Goal: Task Accomplishment & Management: Use online tool/utility

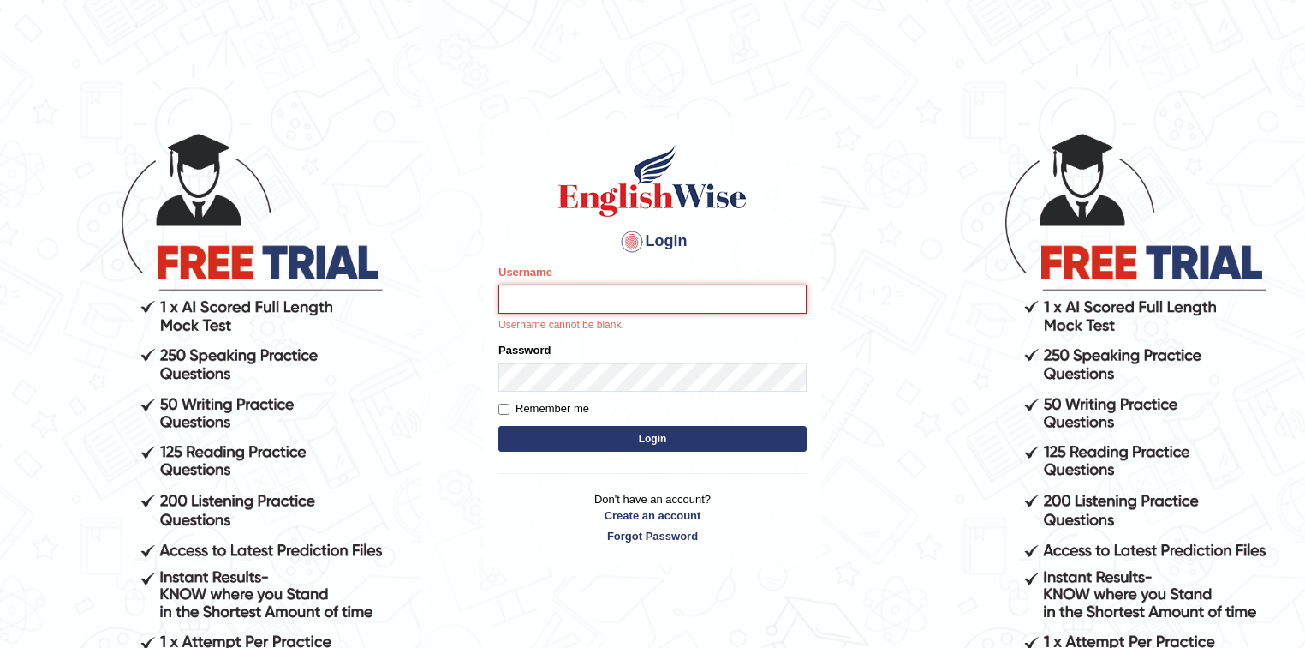
type input "Eunice7589"
click at [601, 440] on button "Login" at bounding box center [653, 439] width 308 height 26
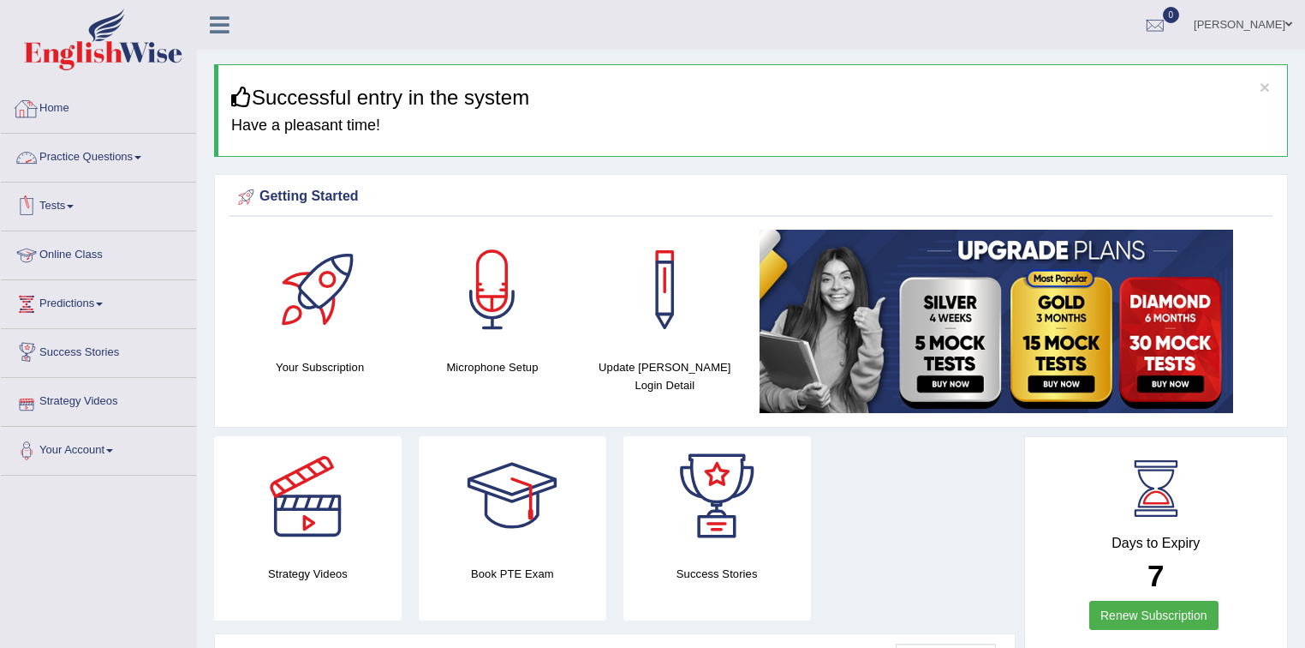
click at [111, 153] on link "Practice Questions" at bounding box center [98, 155] width 195 height 43
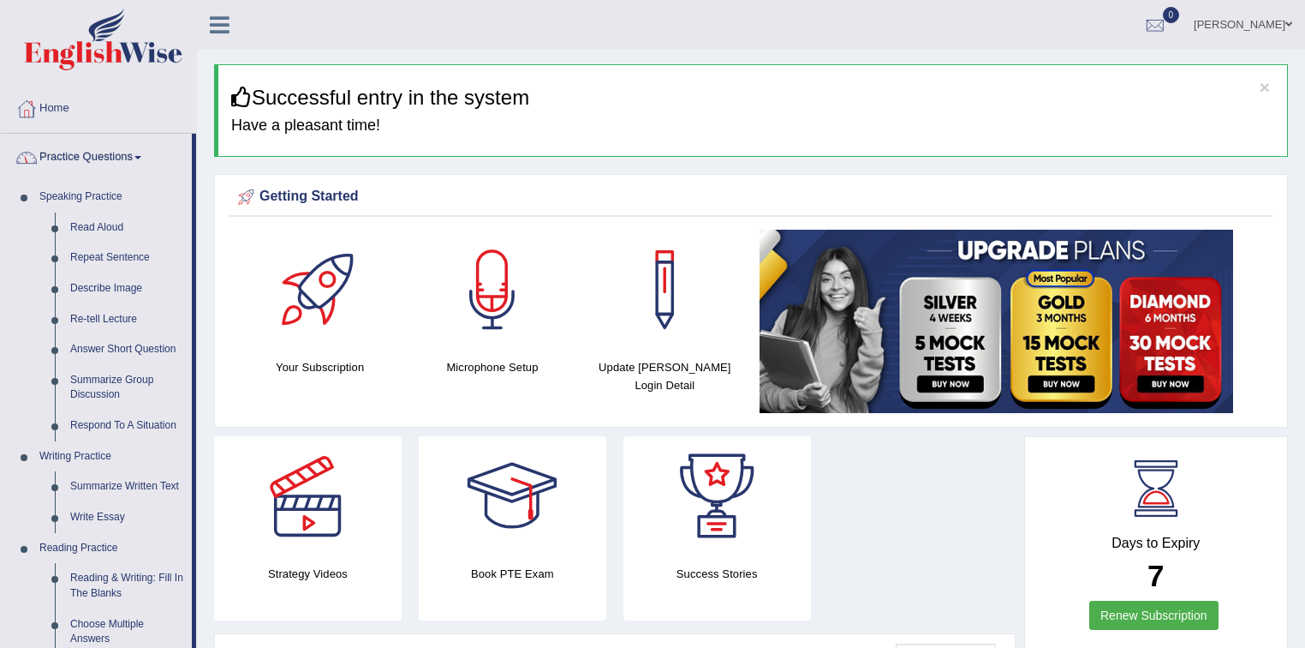
click at [127, 152] on link "Practice Questions" at bounding box center [96, 155] width 191 height 43
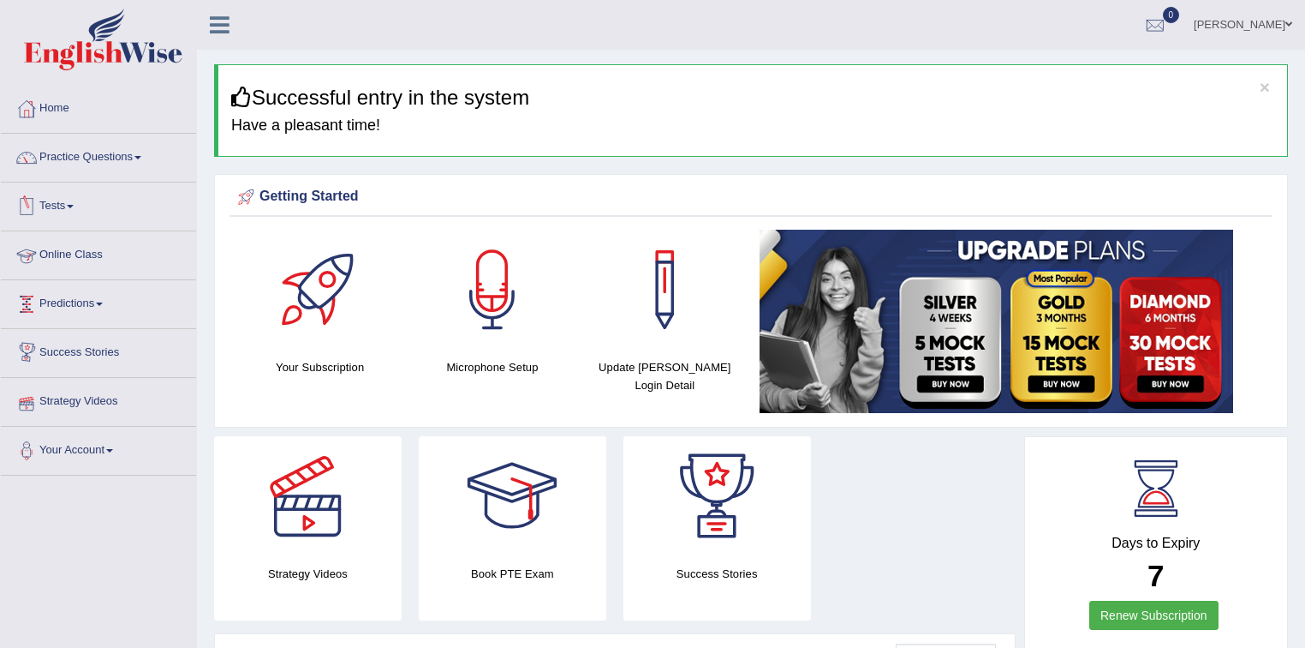
click at [82, 207] on link "Tests" at bounding box center [98, 203] width 195 height 43
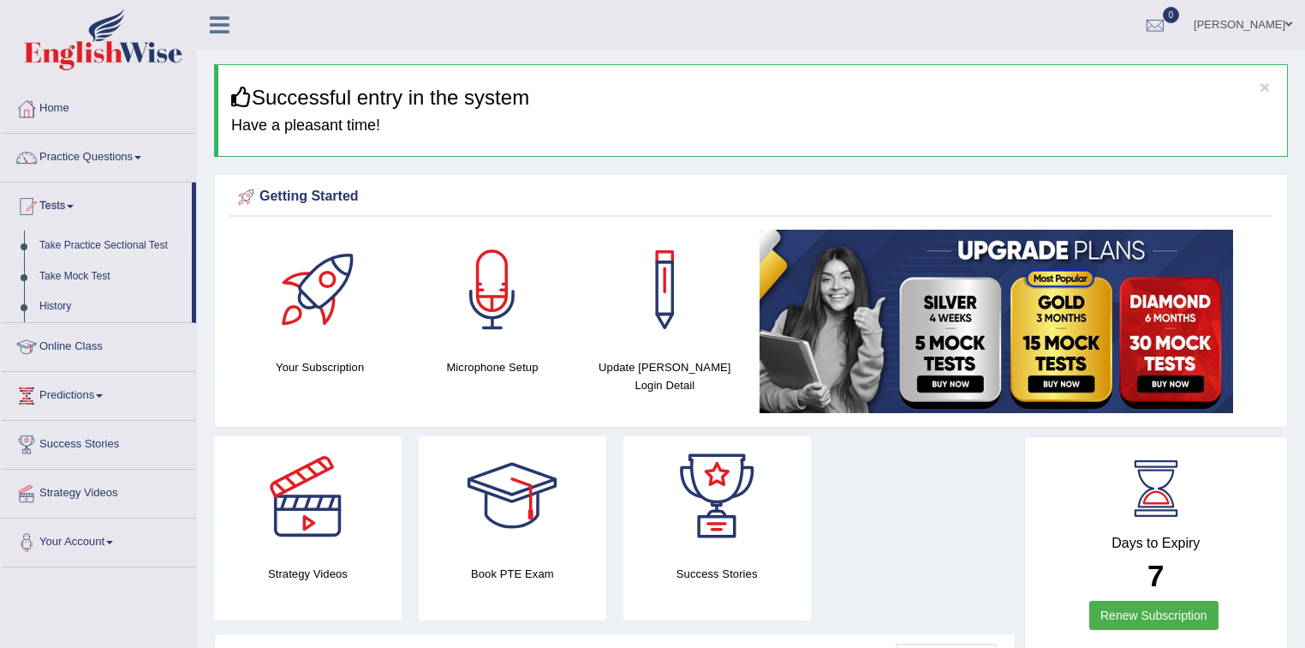
click at [94, 247] on link "Take Practice Sectional Test" at bounding box center [112, 245] width 160 height 31
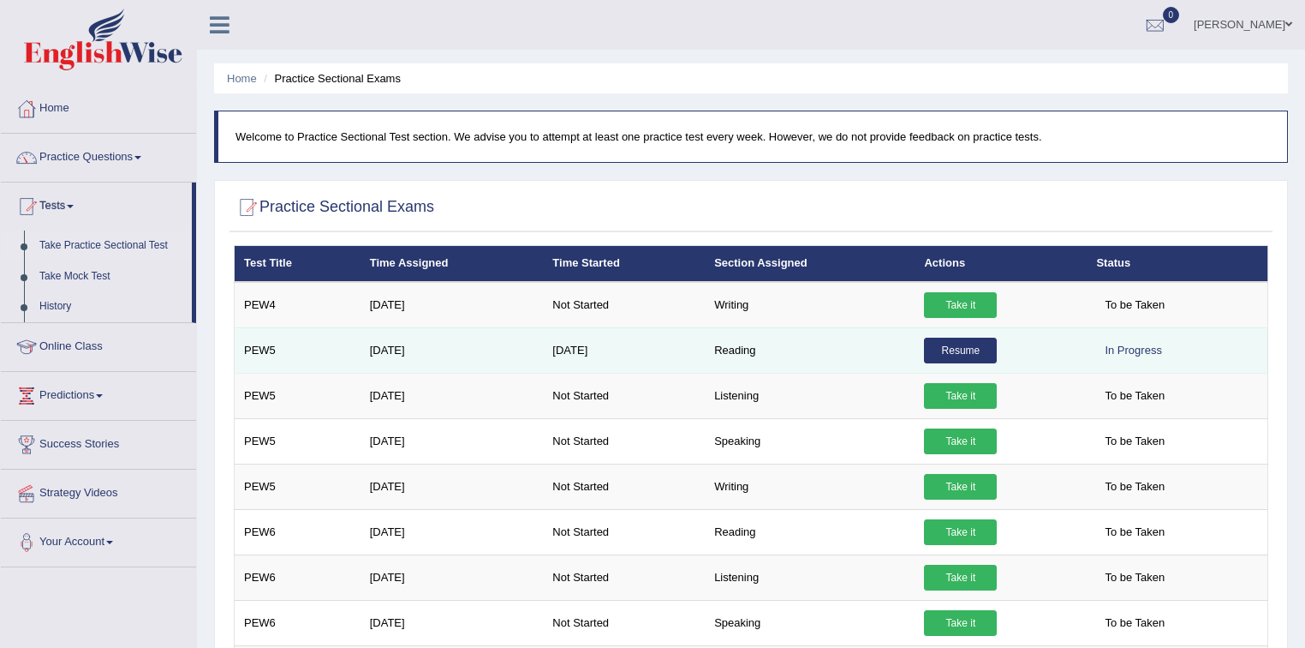
click at [958, 345] on link "Resume" at bounding box center [960, 351] width 73 height 26
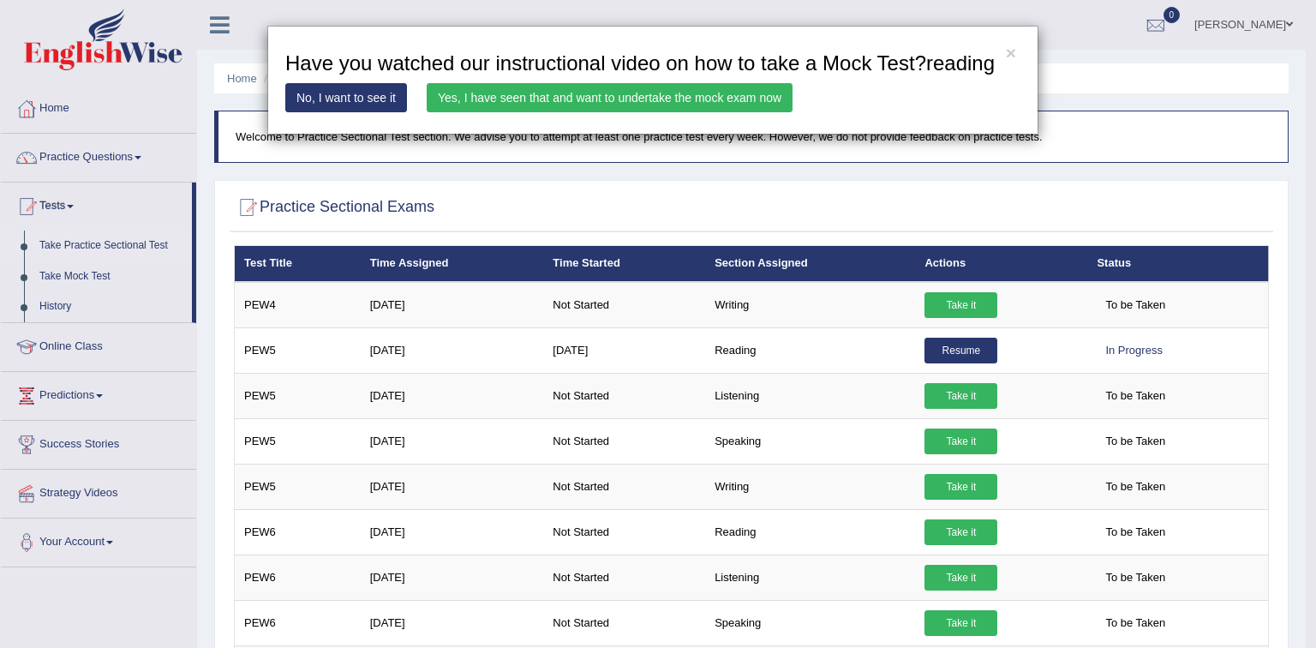
click at [512, 102] on link "Yes, I have seen that and want to undertake the mock exam now" at bounding box center [610, 97] width 366 height 29
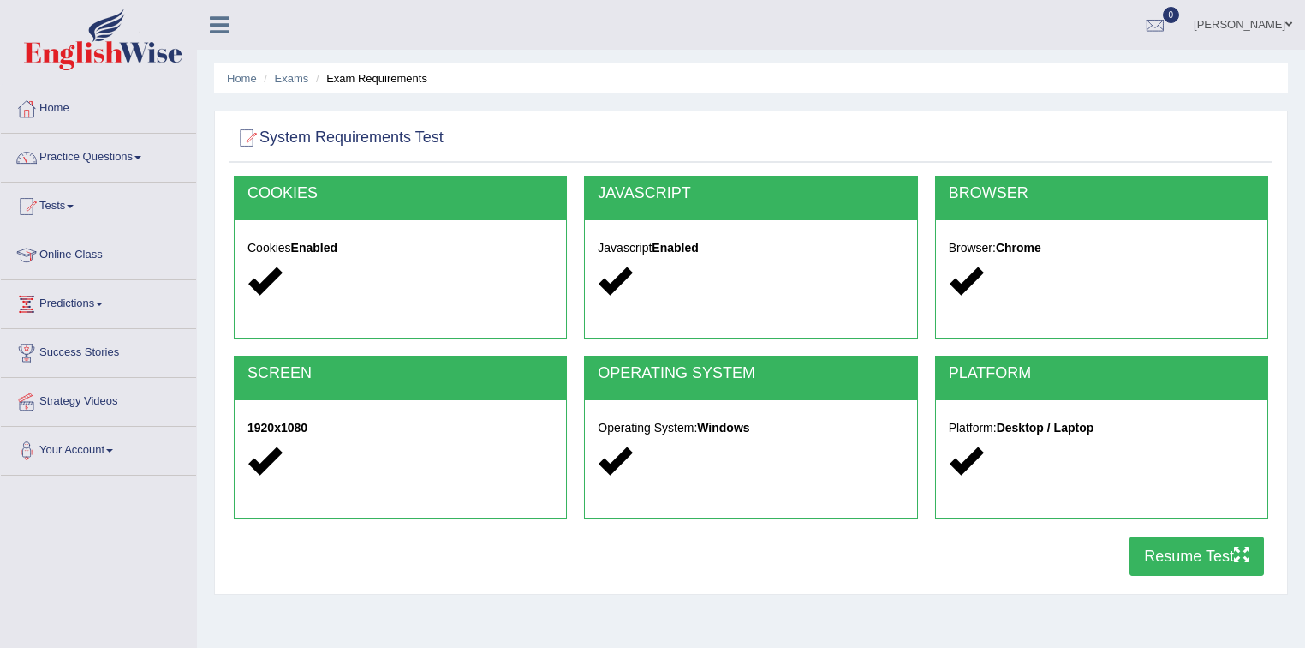
click at [1170, 545] on button "Resume Test" at bounding box center [1197, 555] width 134 height 39
click at [134, 156] on link "Practice Questions" at bounding box center [98, 155] width 195 height 43
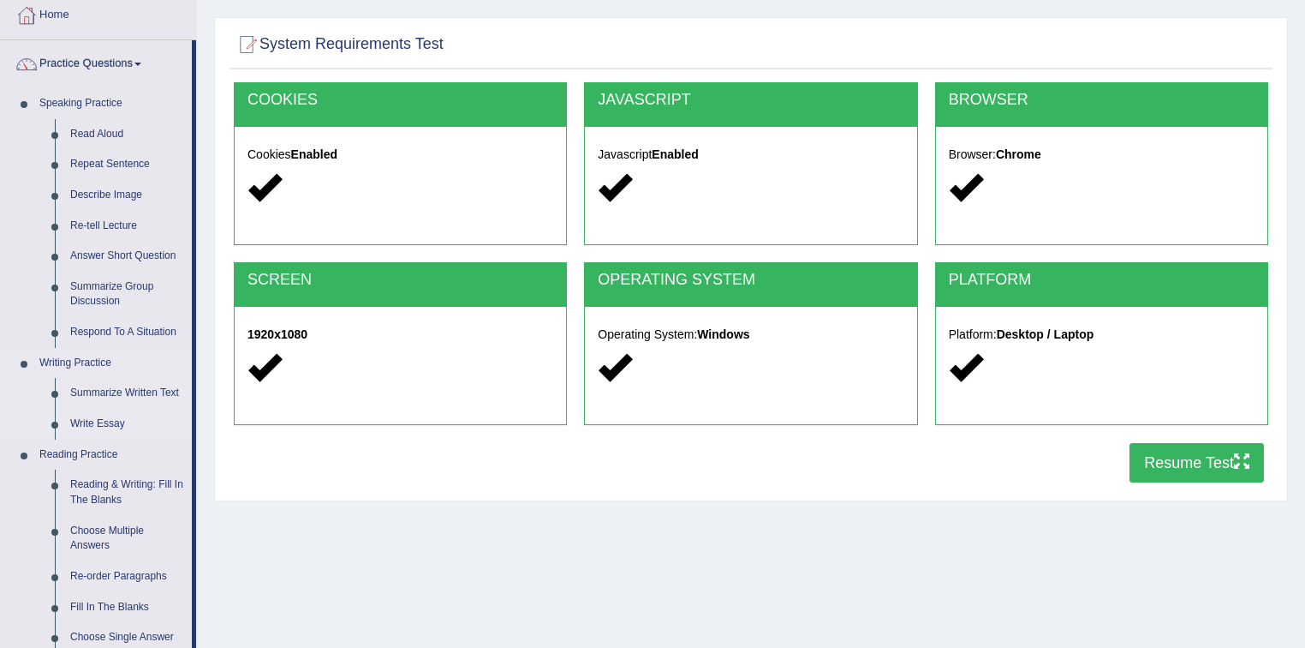
scroll to position [274, 0]
